Goal: Task Accomplishment & Management: Manage account settings

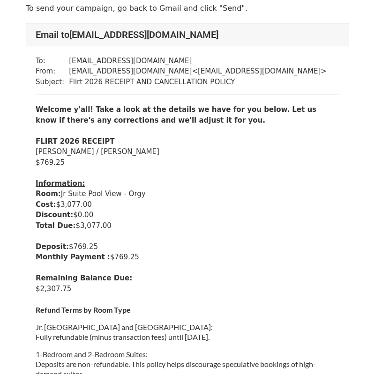
scroll to position [46, 0]
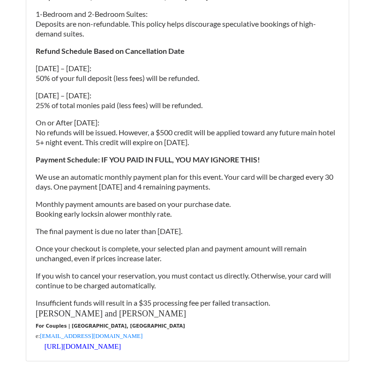
scroll to position [386, 0]
